Goal: Transaction & Acquisition: Purchase product/service

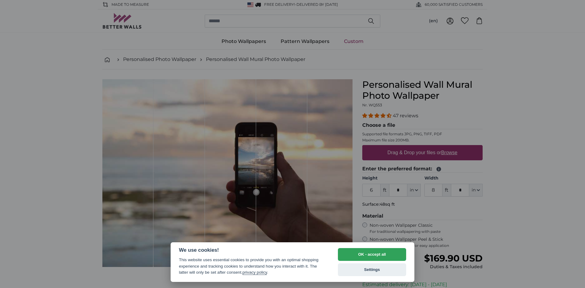
select select "**"
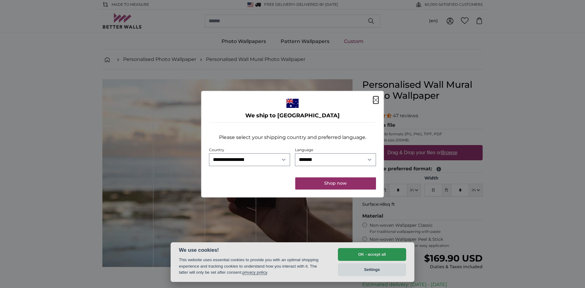
click at [374, 197] on dialog "**********" at bounding box center [292, 144] width 183 height 107
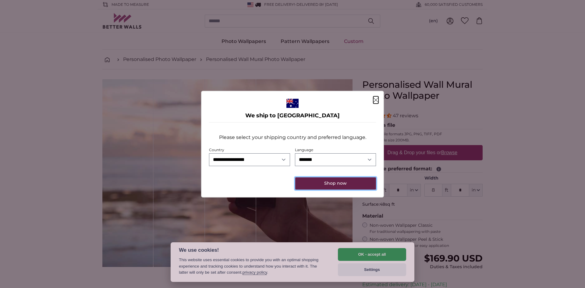
click at [350, 182] on button "Shop now" at bounding box center [335, 183] width 81 height 12
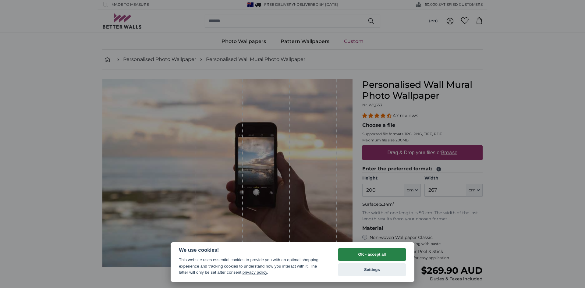
click at [372, 254] on button "OK - accept all" at bounding box center [372, 254] width 68 height 13
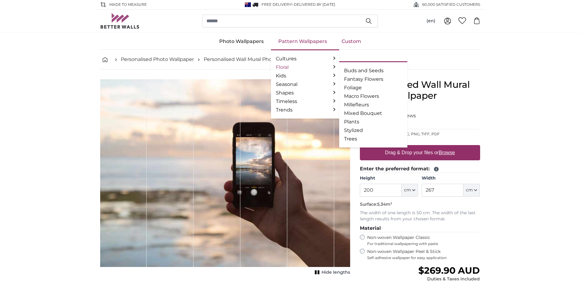
click at [286, 65] on link "Floral" at bounding box center [305, 67] width 58 height 7
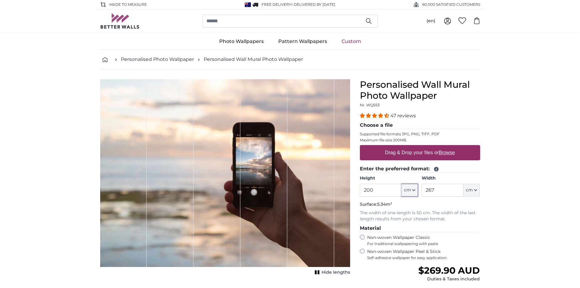
click at [413, 191] on icon "button" at bounding box center [413, 190] width 3 height 3
click at [412, 204] on link "Centimeter (cm)" at bounding box center [410, 206] width 54 height 11
click at [364, 189] on input "200" at bounding box center [381, 190] width 42 height 13
click at [475, 192] on button "cm" at bounding box center [472, 190] width 16 height 13
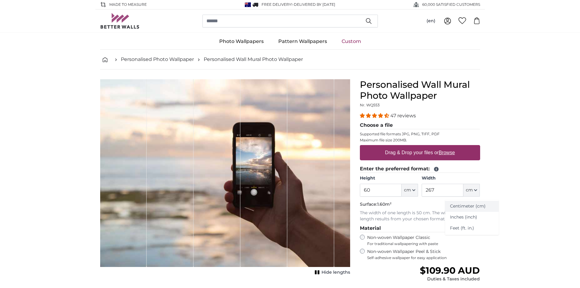
click at [474, 204] on link "Centimeter (cm)" at bounding box center [472, 206] width 54 height 11
type input "200"
drag, startPoint x: 425, startPoint y: 190, endPoint x: 469, endPoint y: 190, distance: 43.6
click at [469, 190] on div "267 ft cm Centimeter (cm) Inches (inch) Feet (ft. in.)" at bounding box center [451, 190] width 58 height 13
type input "200"
